Goal: Use online tool/utility: Utilize a website feature to perform a specific function

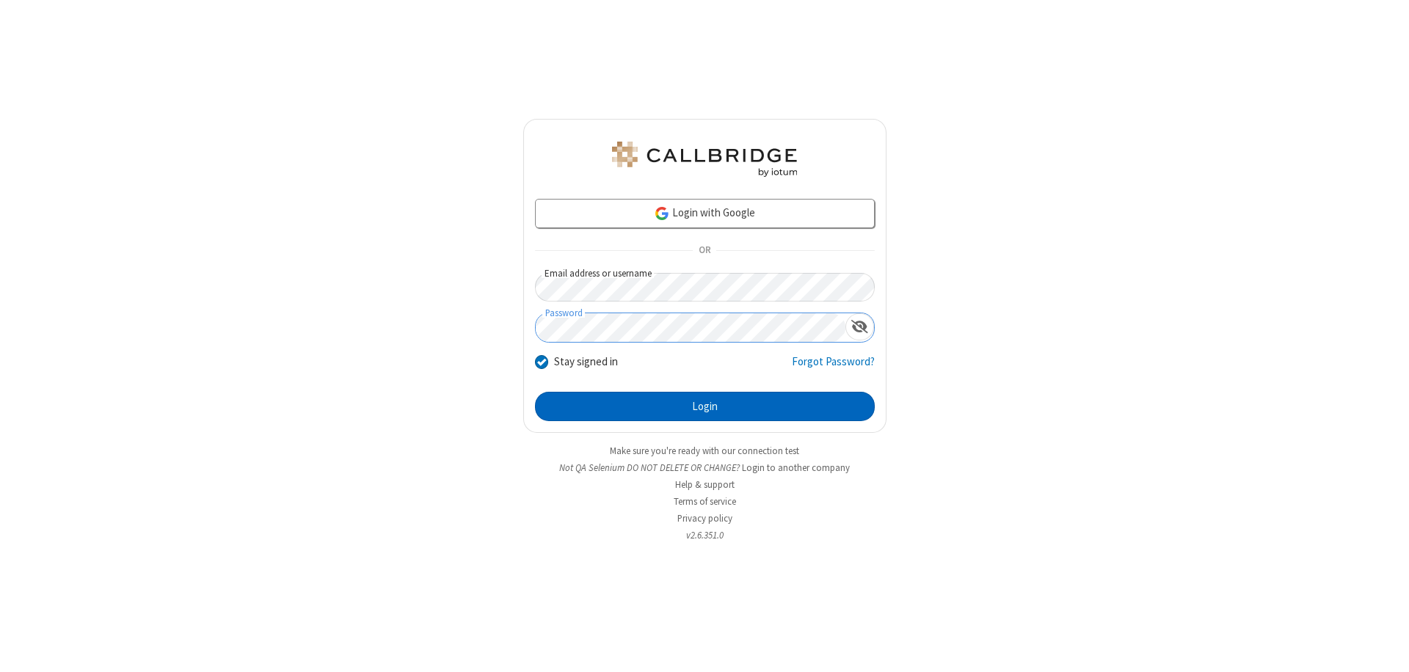
click at [704, 407] on button "Login" at bounding box center [705, 406] width 340 height 29
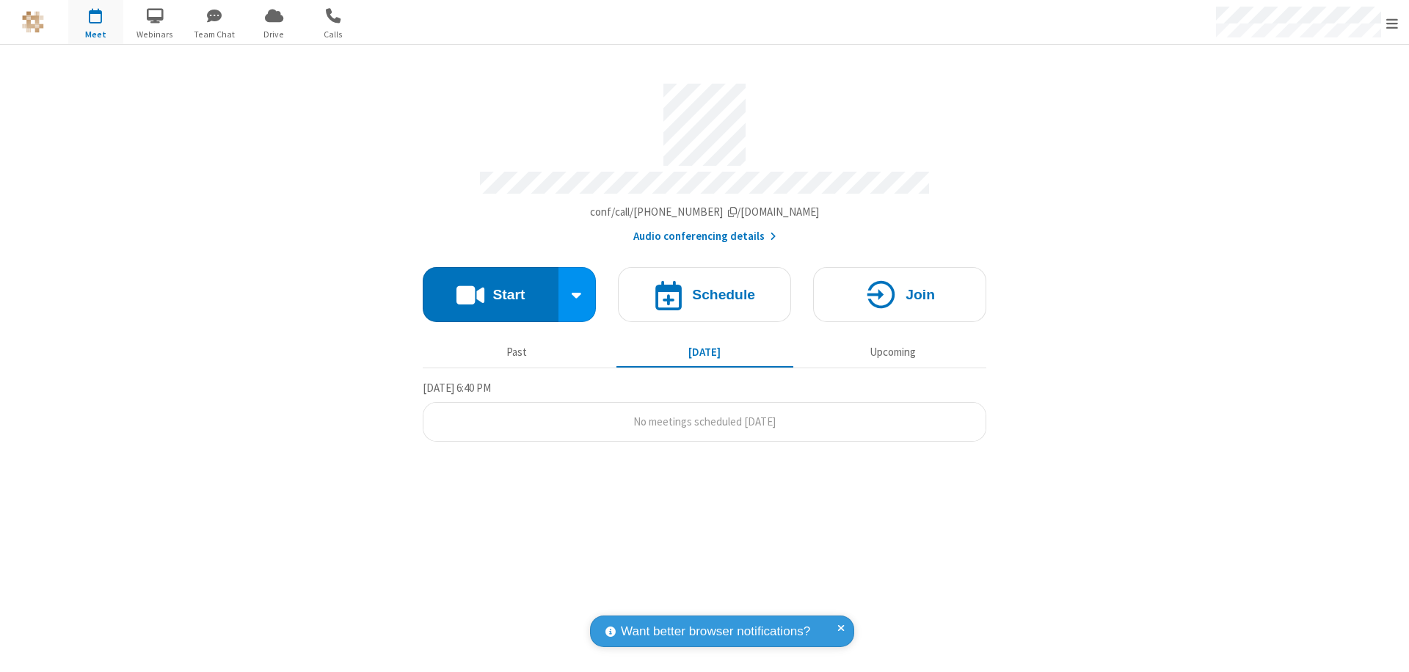
click at [490, 288] on button "Start" at bounding box center [491, 294] width 136 height 55
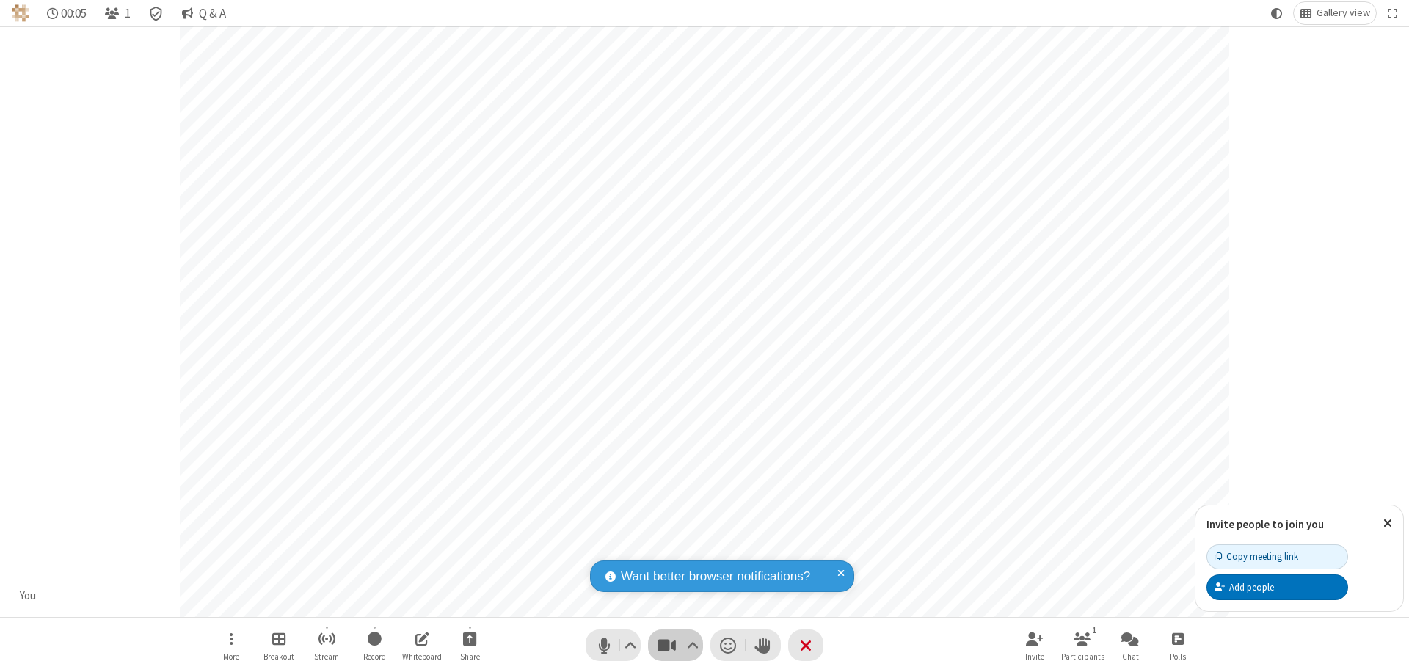
click at [666, 645] on span "Stop video (⌘+Shift+V)" at bounding box center [666, 645] width 22 height 21
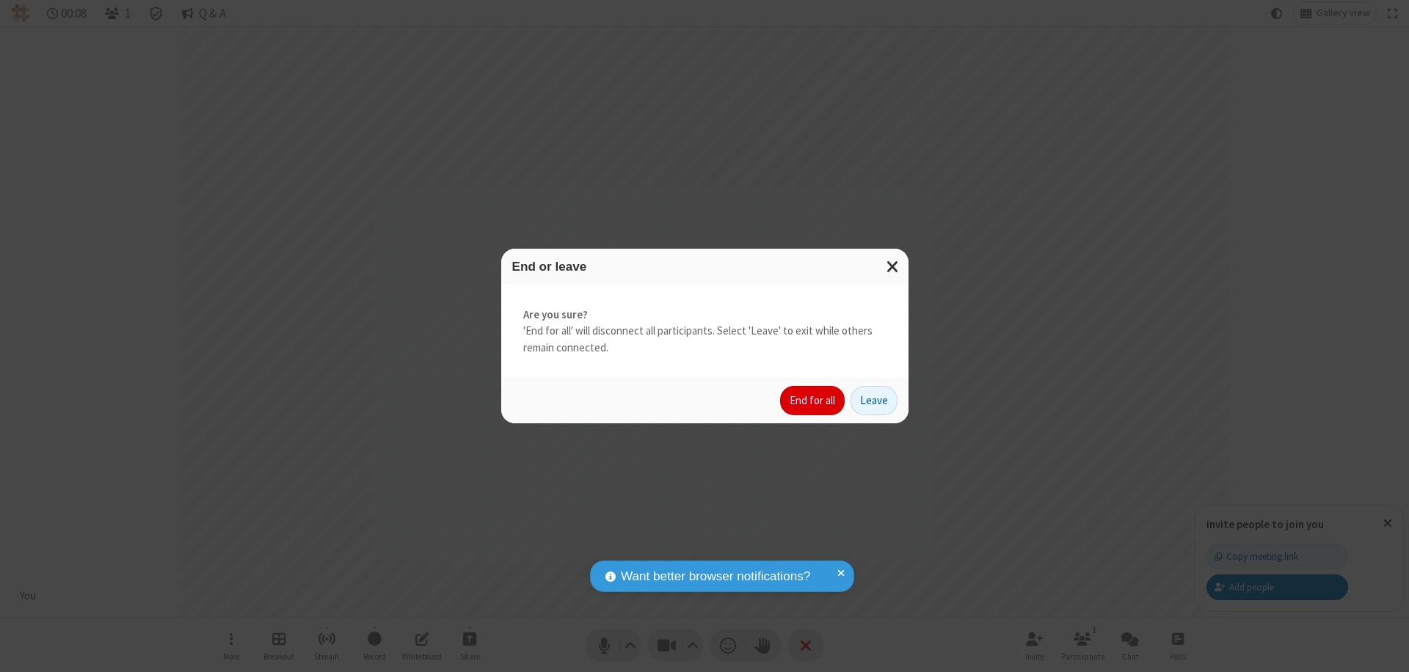
click at [813, 401] on button "End for all" at bounding box center [812, 400] width 65 height 29
